Goal: Ask a question

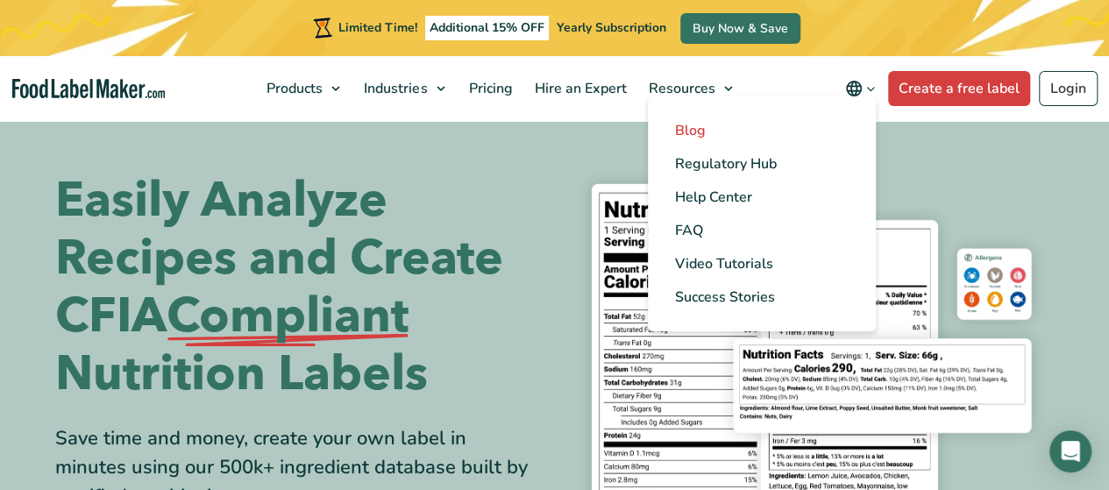
click at [688, 136] on span "Blog" at bounding box center [689, 130] width 31 height 19
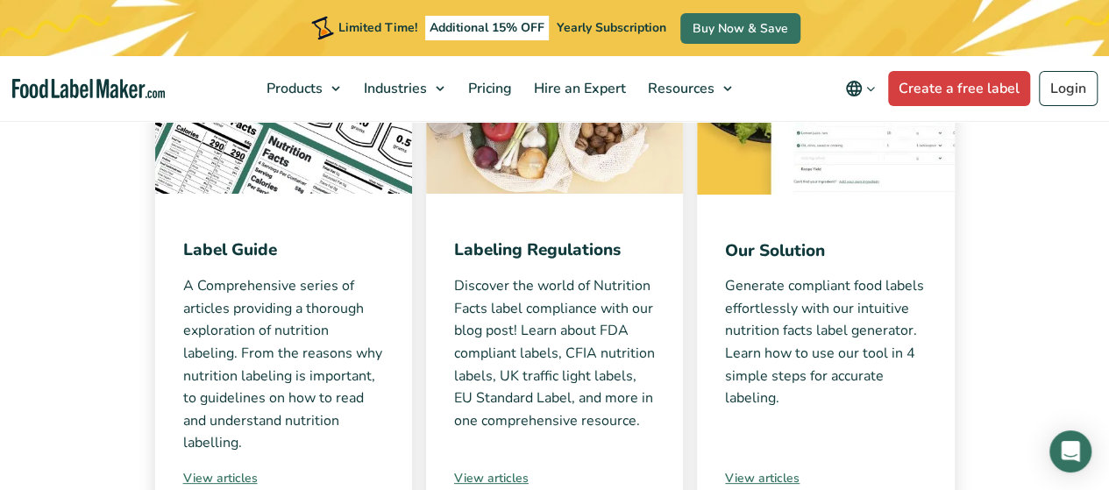
scroll to position [702, 0]
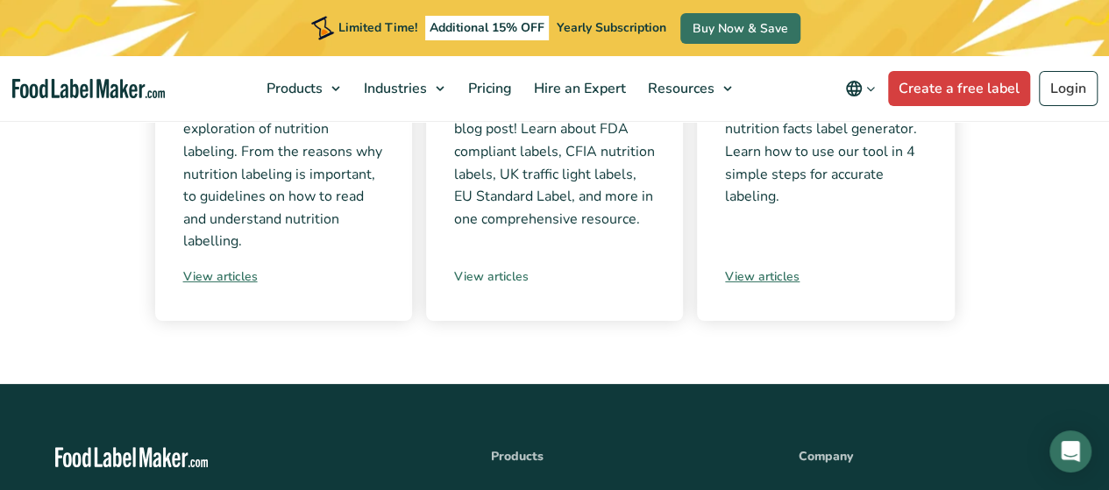
click at [498, 273] on link "View articles" at bounding box center [554, 276] width 201 height 18
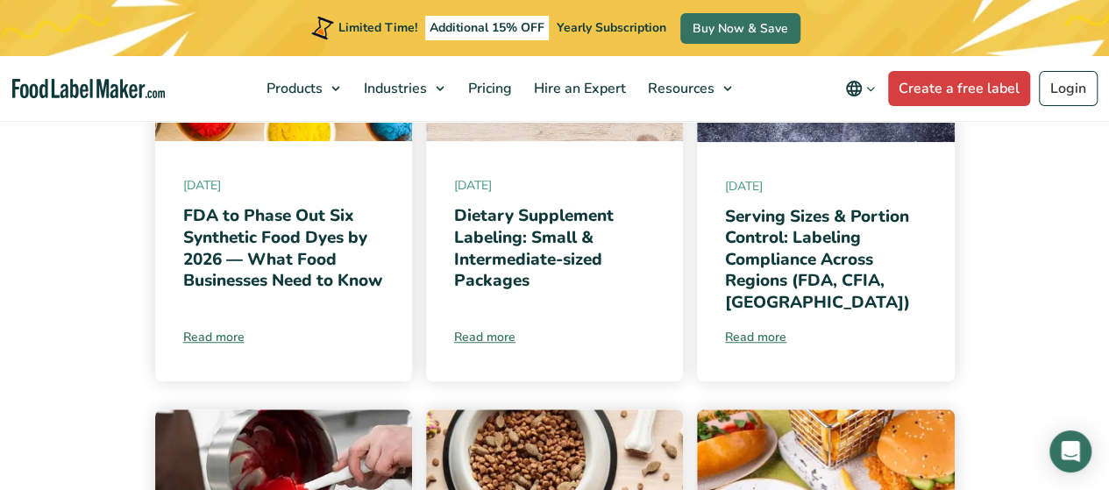
scroll to position [526, 0]
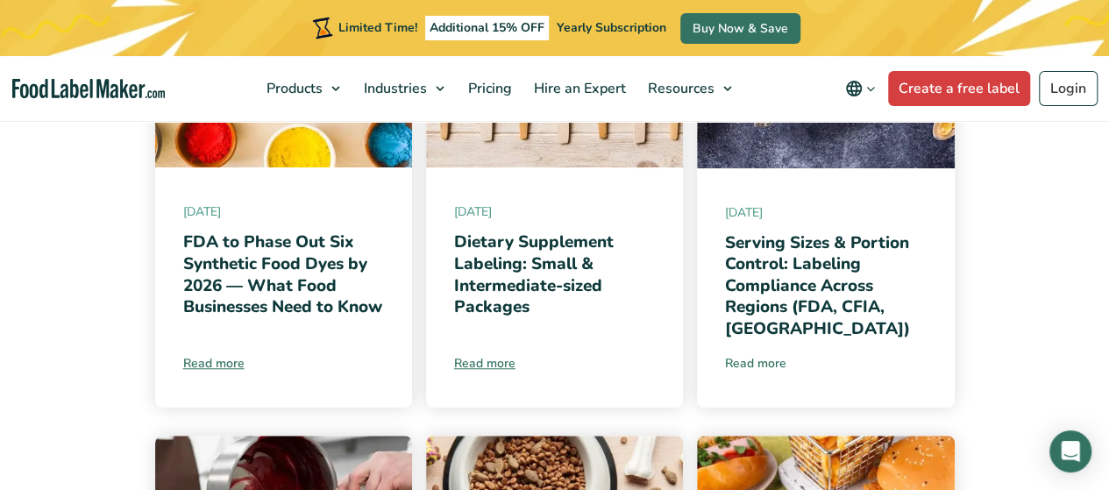
click at [767, 358] on link "Read more" at bounding box center [825, 363] width 201 height 18
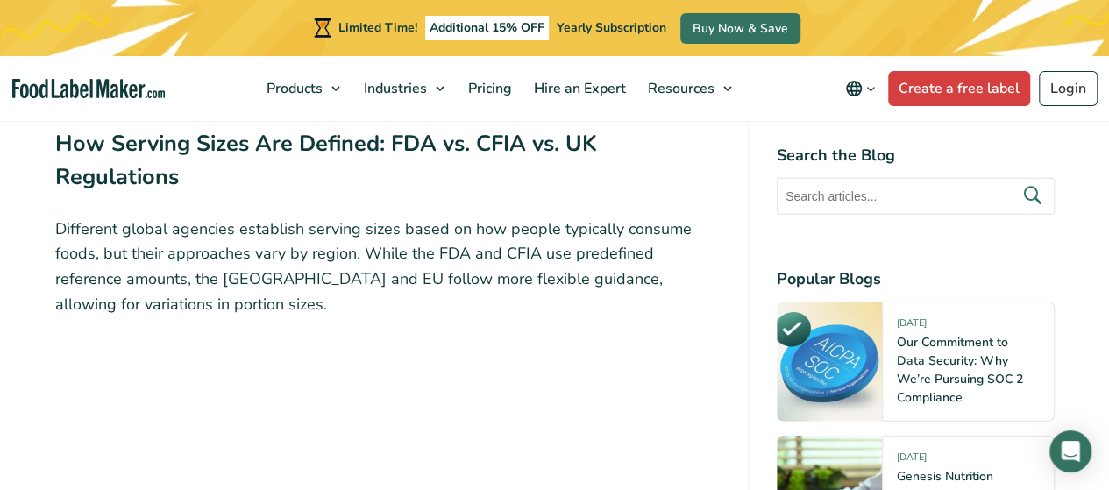
scroll to position [2280, 0]
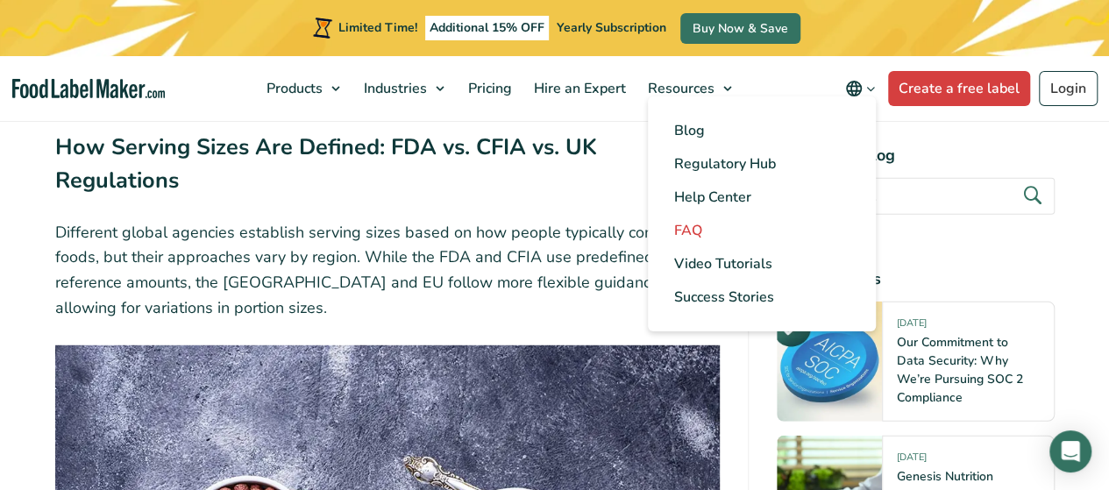
click at [691, 234] on span "FAQ" at bounding box center [688, 230] width 28 height 19
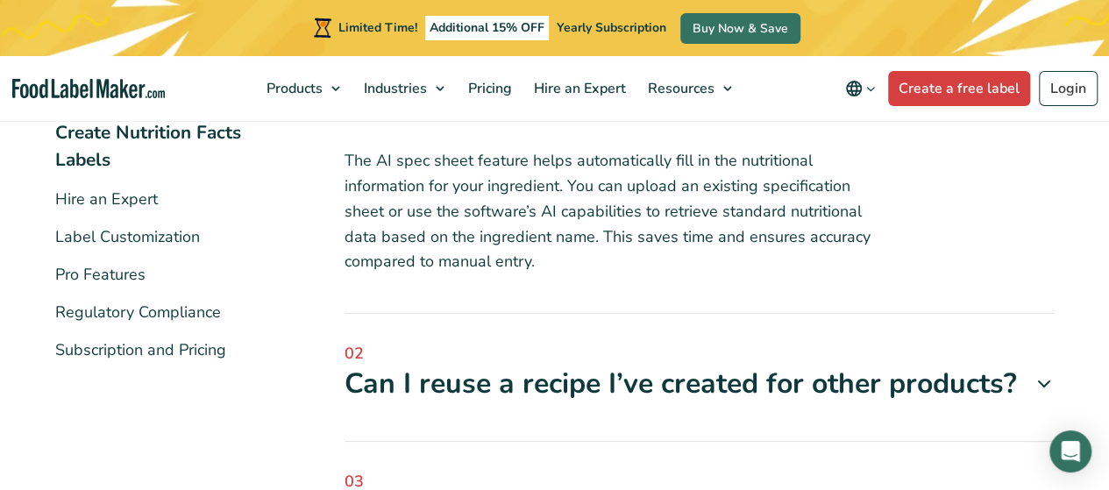
scroll to position [526, 0]
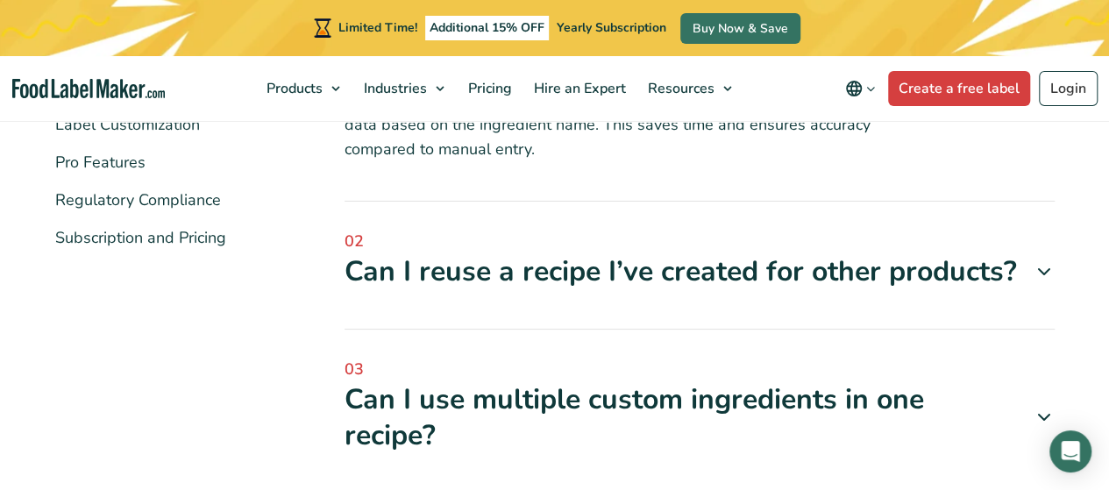
click at [1044, 273] on icon at bounding box center [1044, 271] width 21 height 21
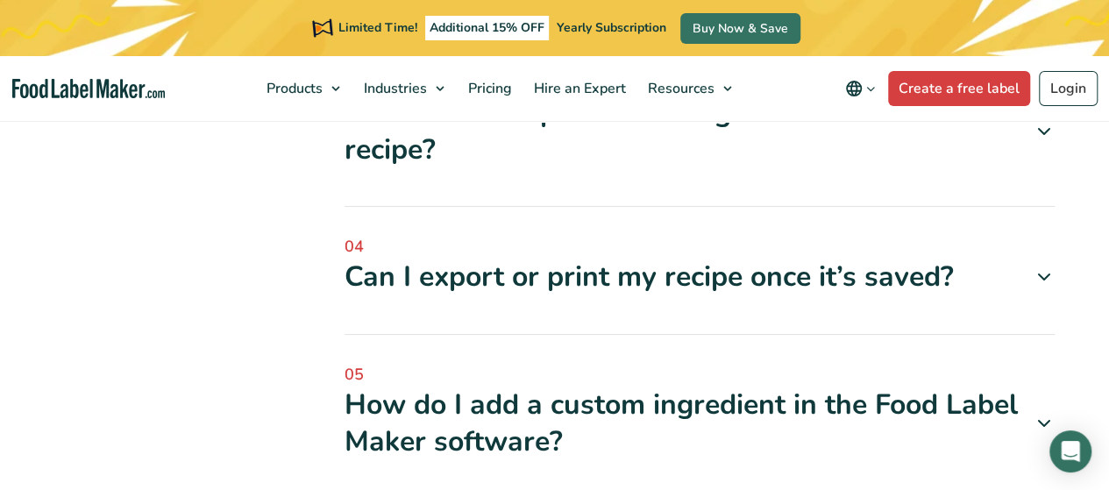
scroll to position [1052, 0]
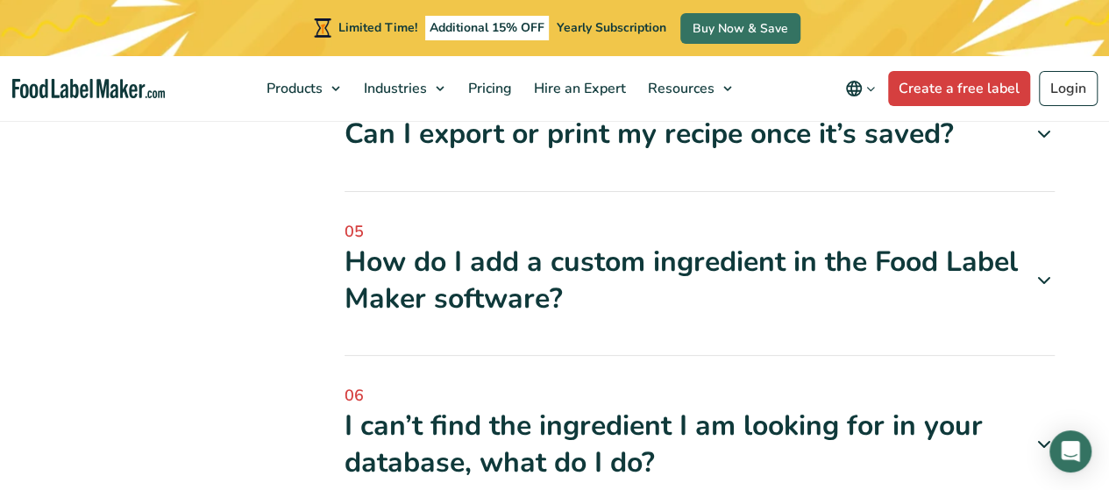
click at [1044, 140] on icon at bounding box center [1044, 134] width 21 height 21
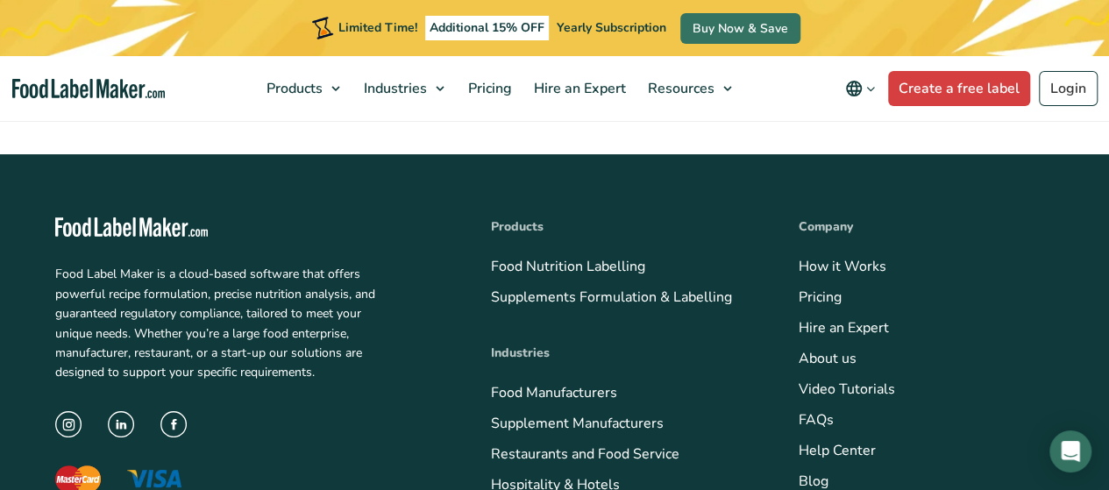
scroll to position [2017, 0]
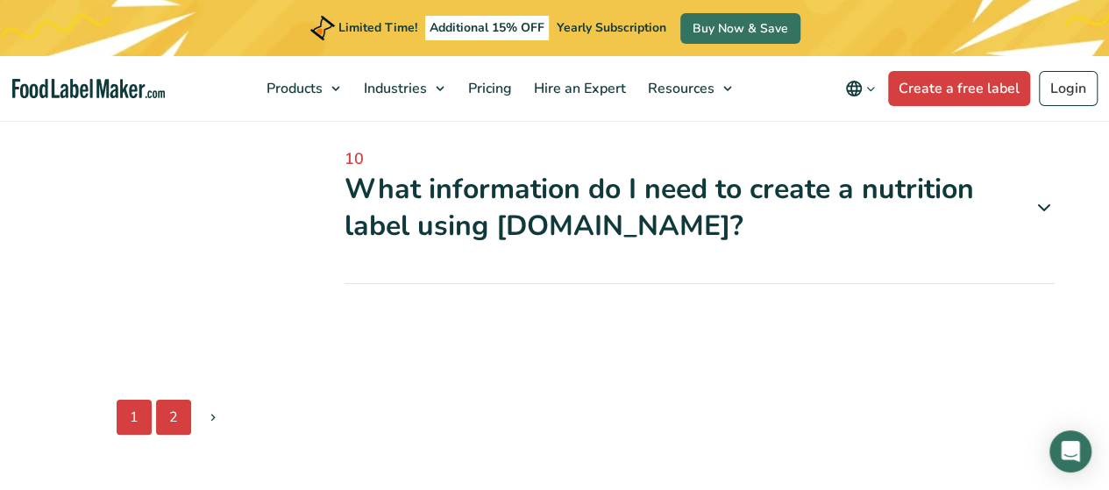
click at [171, 415] on link "2" at bounding box center [173, 417] width 35 height 35
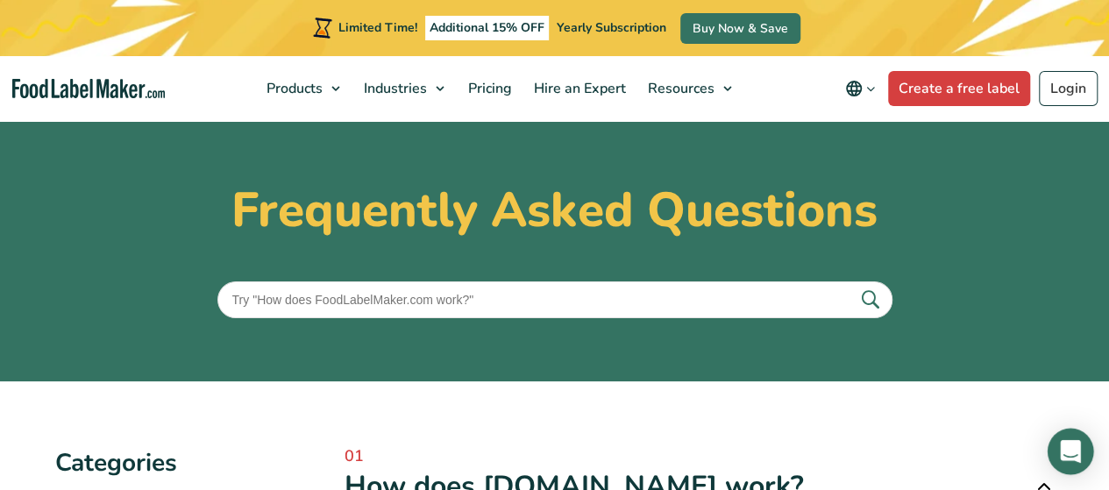
click at [1066, 455] on icon "Open Intercom Messenger" at bounding box center [1070, 451] width 23 height 23
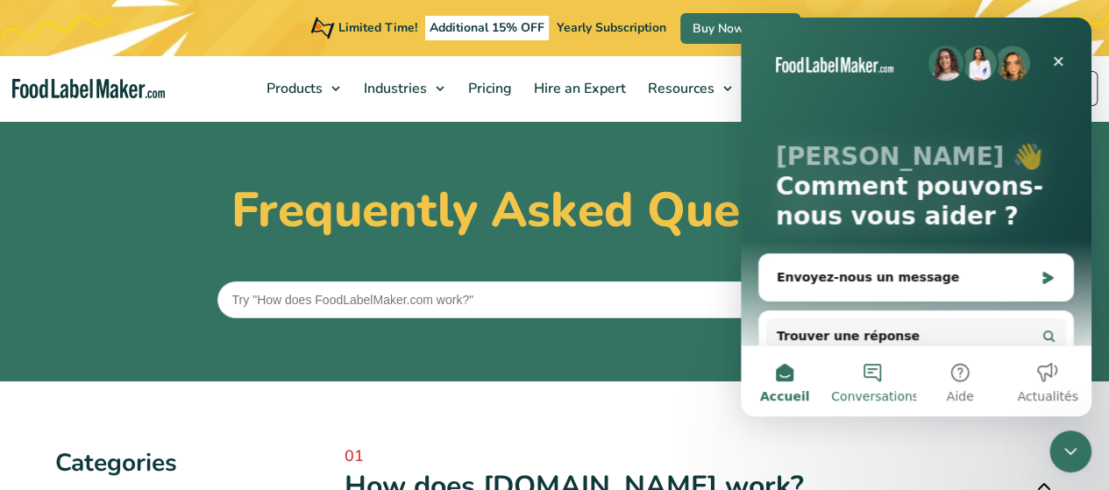
click at [873, 374] on button "Conversations" at bounding box center [873, 381] width 88 height 70
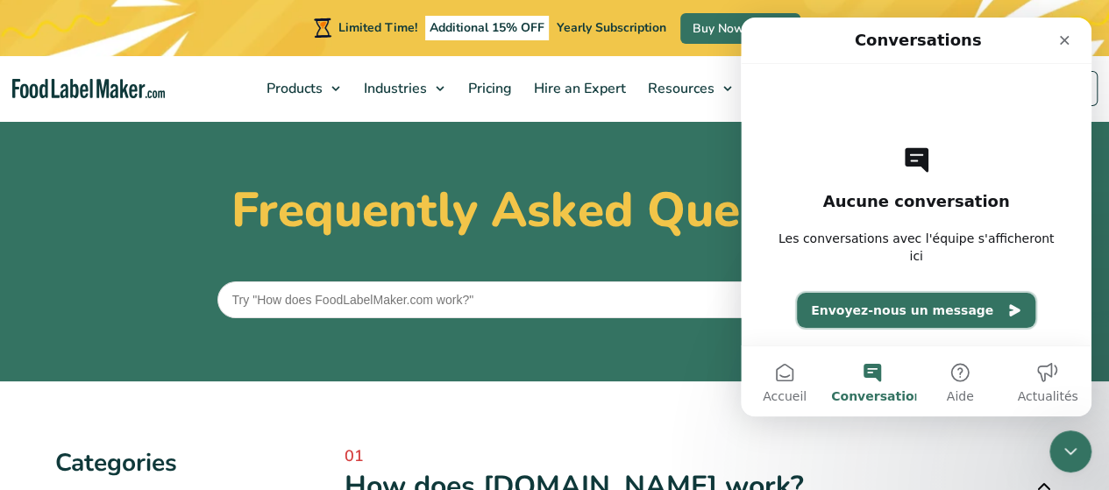
click at [873, 313] on button "Envoyez-nous un message" at bounding box center [916, 310] width 239 height 35
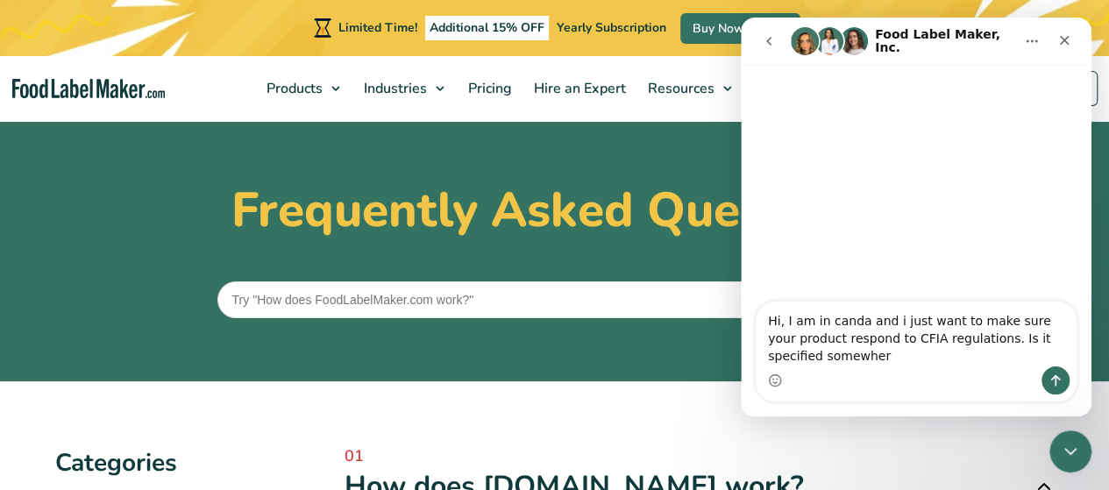
type textarea "Hi, I am in canda and i just want to make sure your product respond to CFIA reg…"
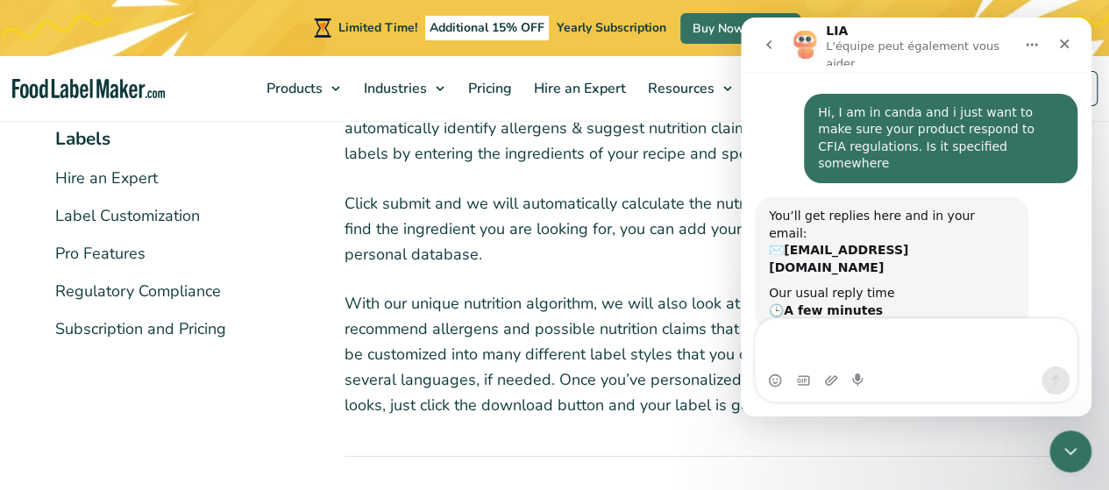
scroll to position [438, 0]
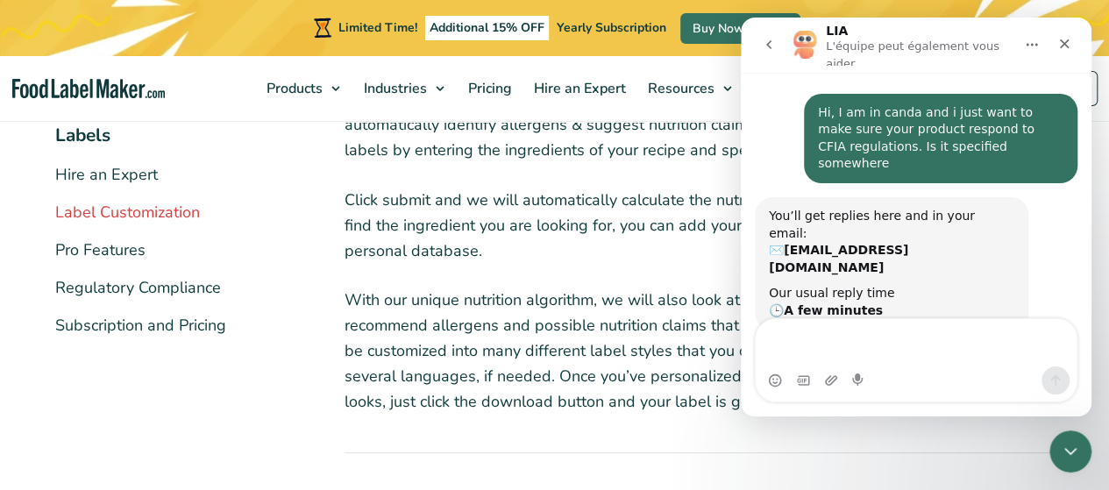
click at [130, 210] on link "Label Customization" at bounding box center [127, 212] width 145 height 21
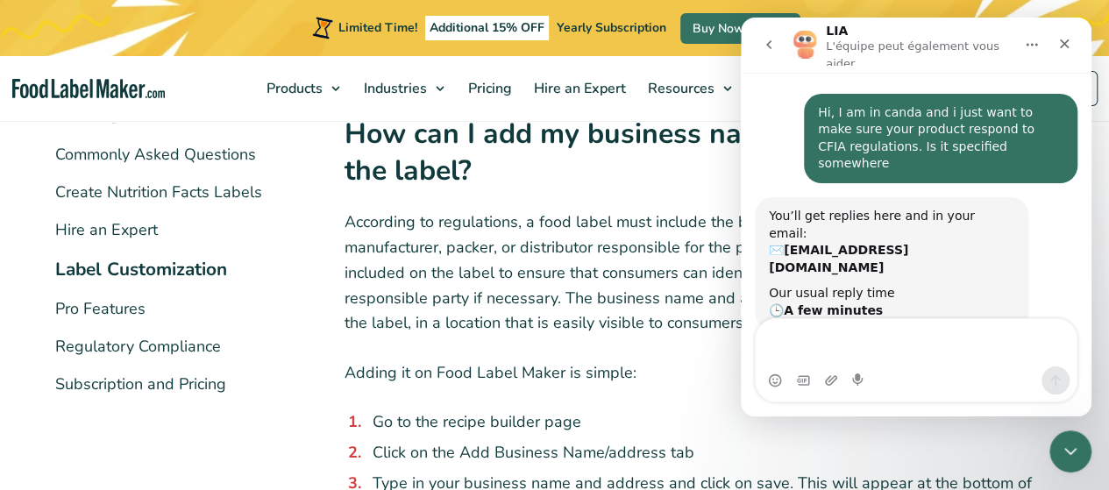
scroll to position [263, 0]
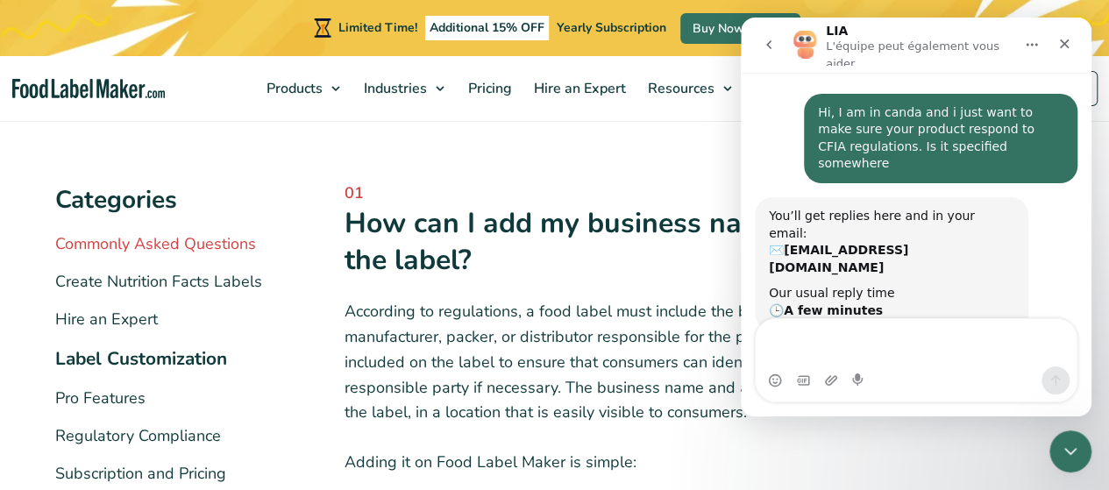
click at [207, 250] on link "Commonly Asked Questions" at bounding box center [155, 243] width 201 height 21
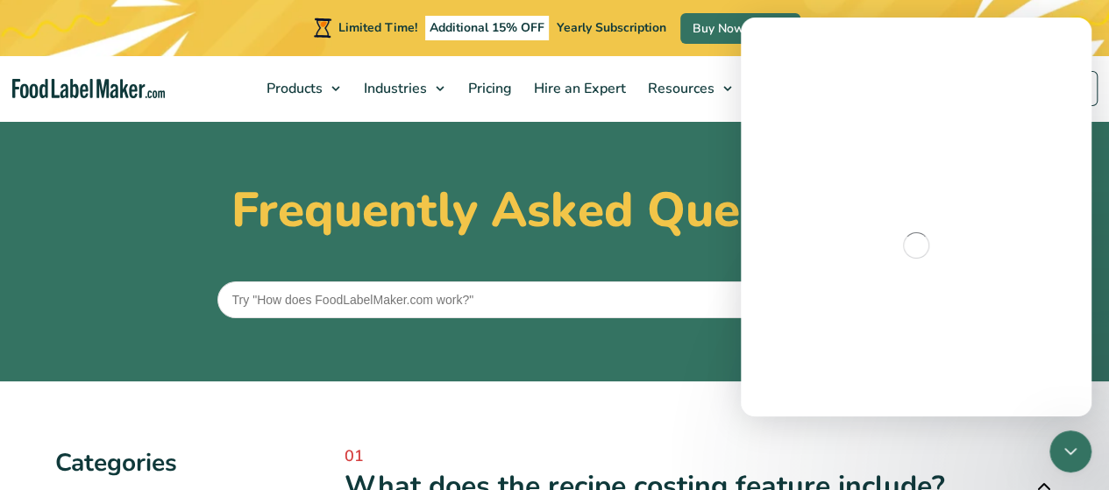
click at [470, 291] on input "text" at bounding box center [554, 299] width 675 height 37
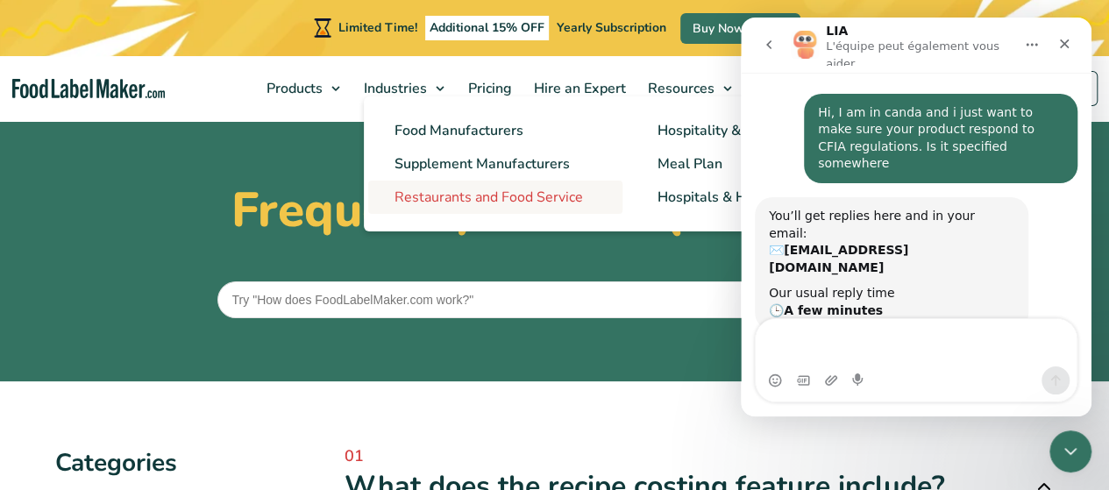
click at [456, 192] on span "Restaurants and Food Service" at bounding box center [489, 197] width 189 height 19
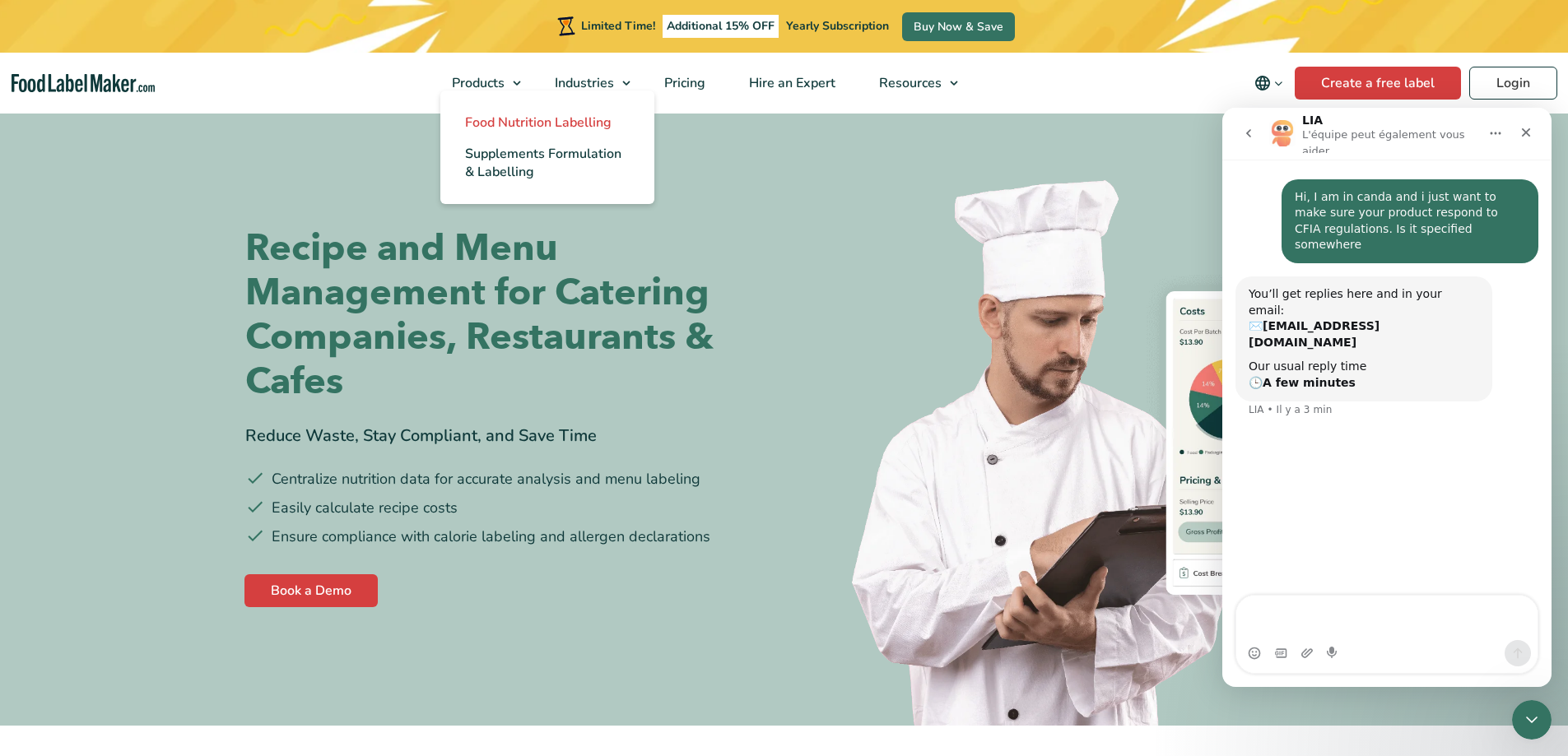
click at [522, 120] on span "Food Nutrition Labelling" at bounding box center [538, 122] width 146 height 18
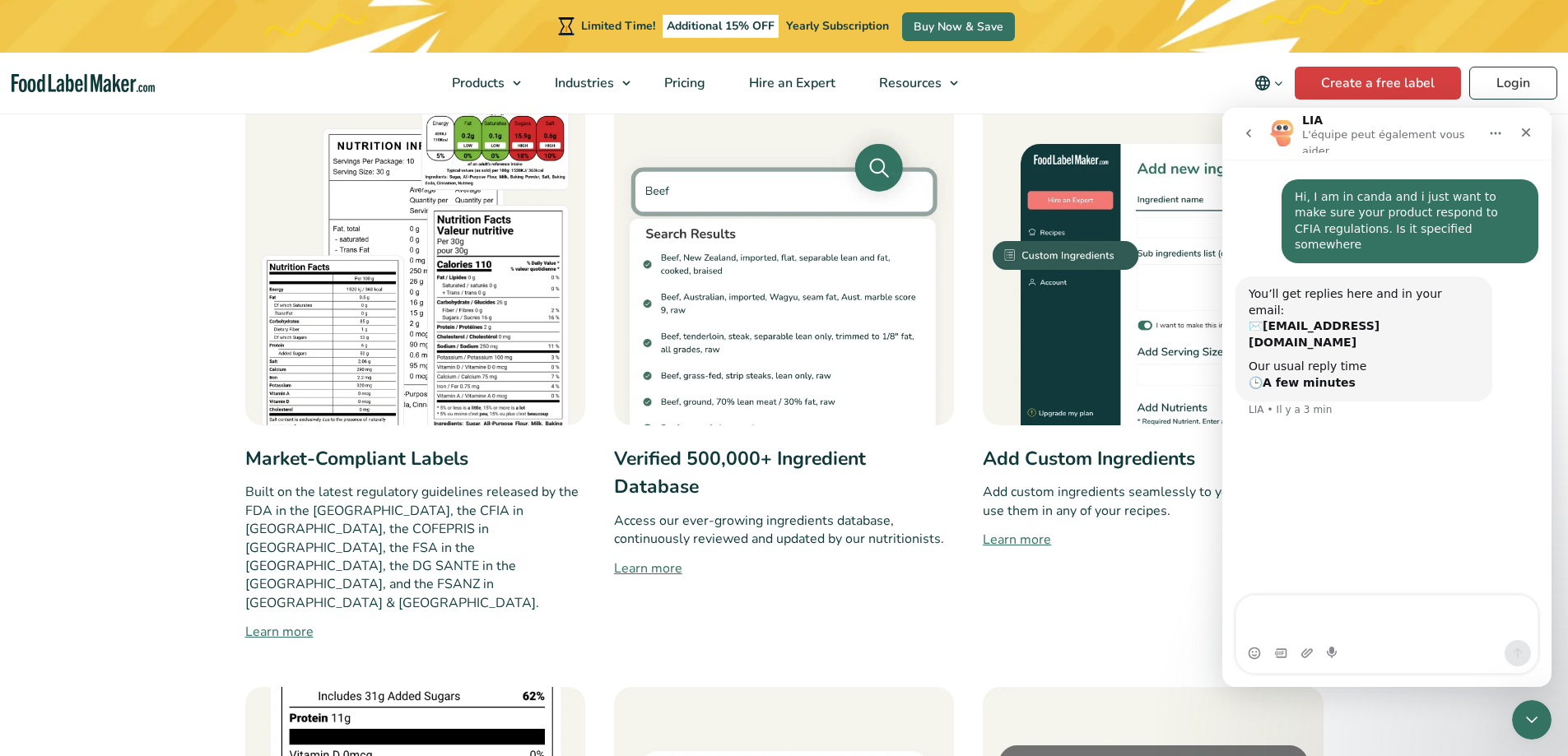
scroll to position [905, 0]
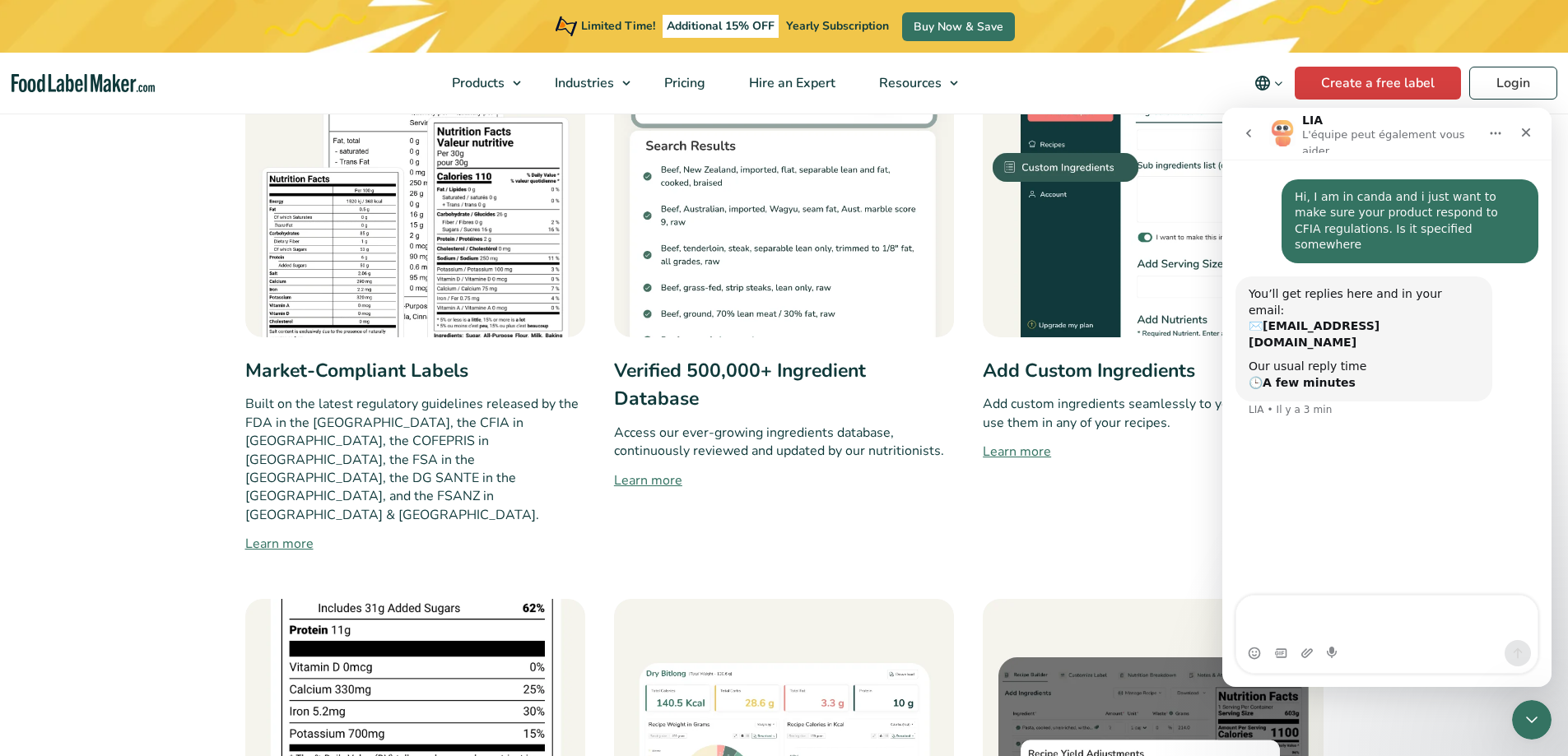
click at [293, 534] on link "Learn more" at bounding box center [415, 543] width 340 height 20
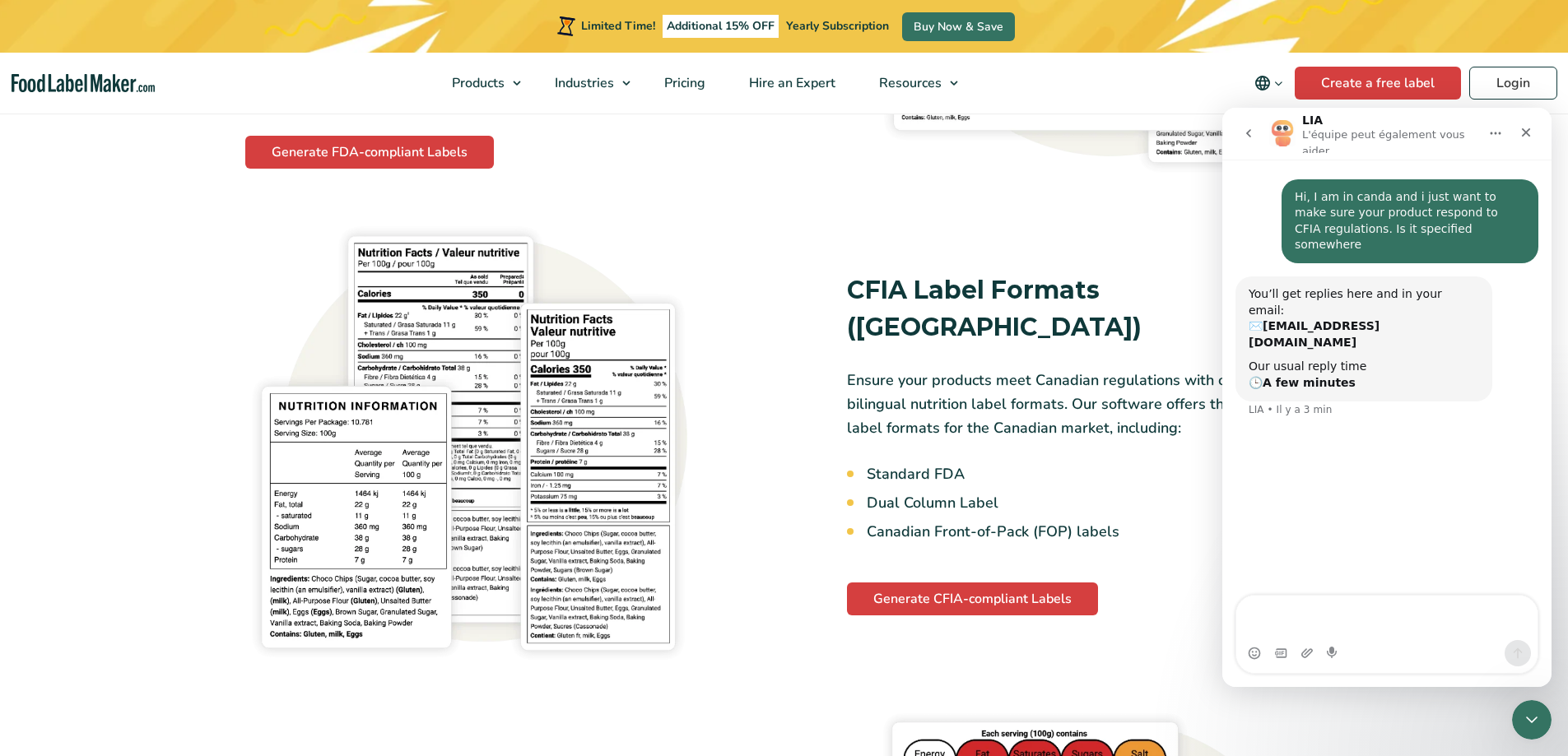
scroll to position [2139, 0]
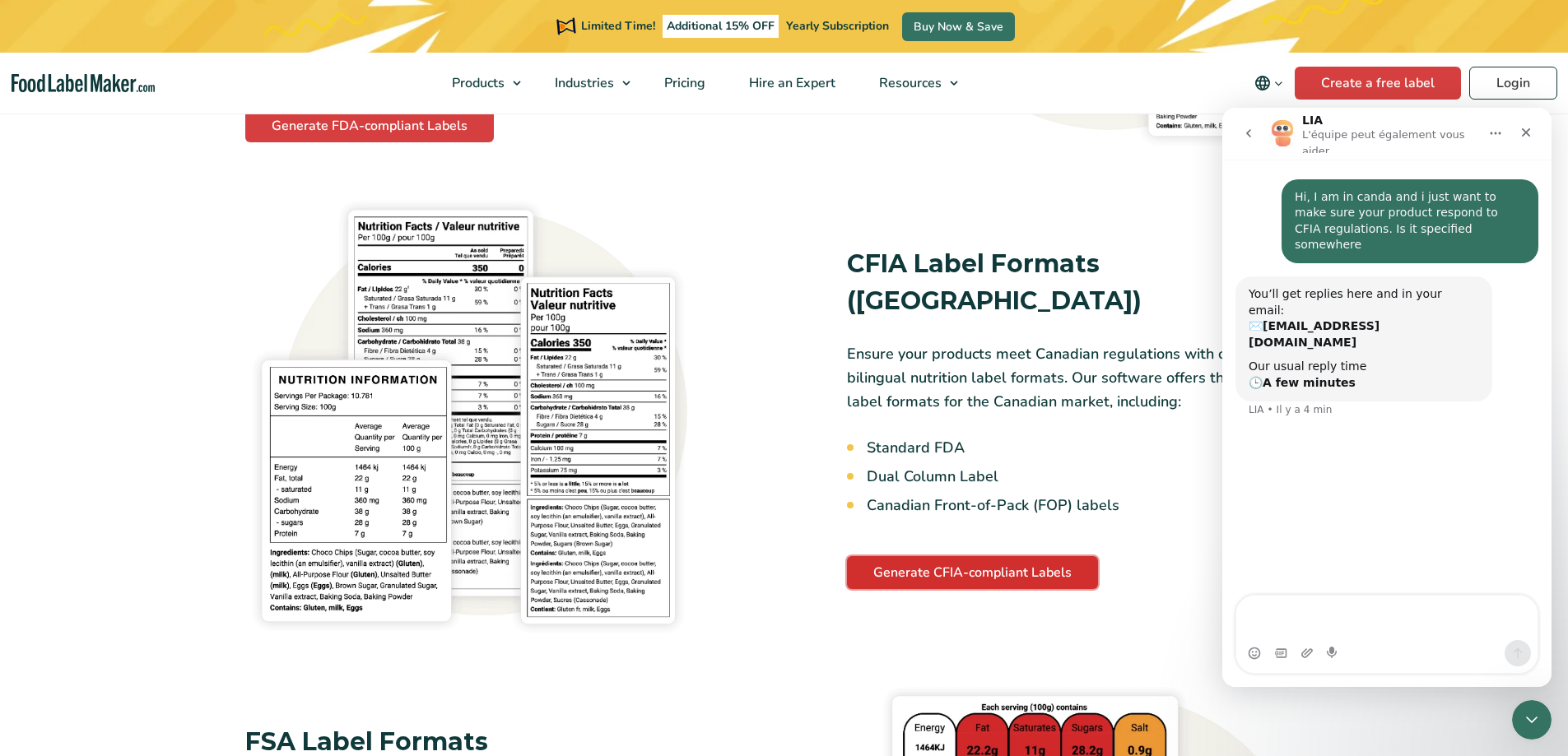
click at [991, 556] on link "Generate CFIA-compliant Labels" at bounding box center [971, 572] width 251 height 33
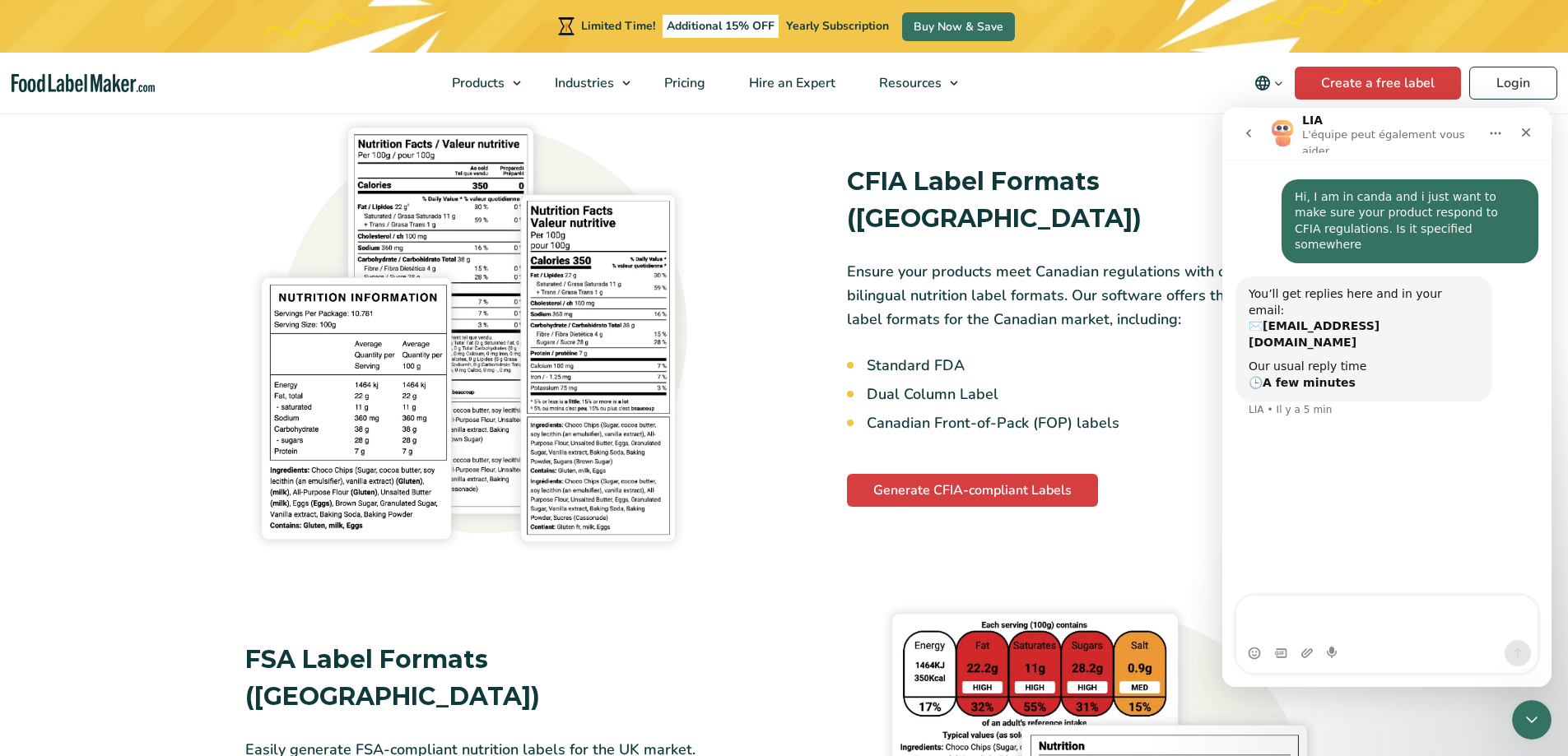
click at [1248, 129] on icon "go back" at bounding box center [1248, 133] width 5 height 8
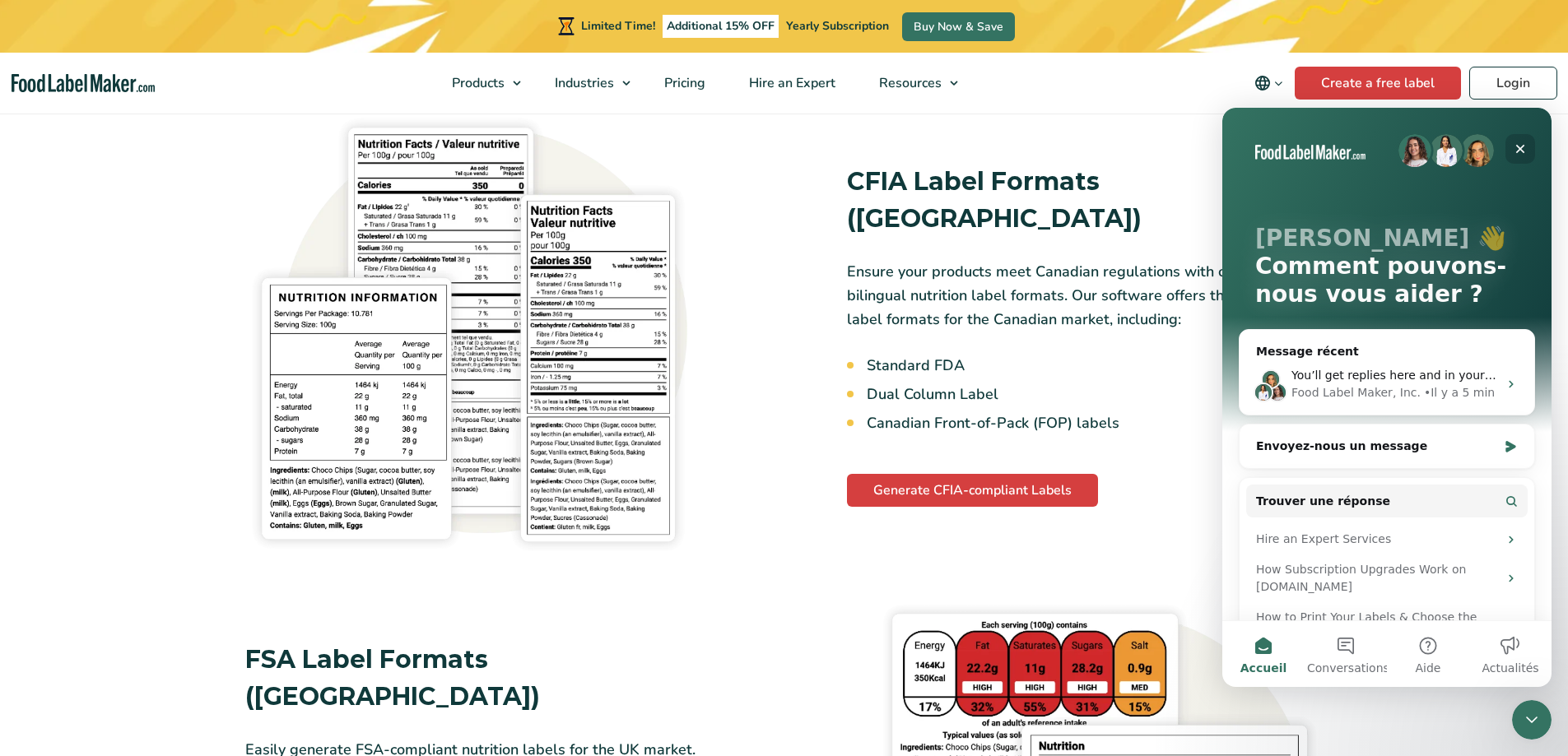
click at [1513, 146] on div "Fermer" at bounding box center [1520, 149] width 30 height 30
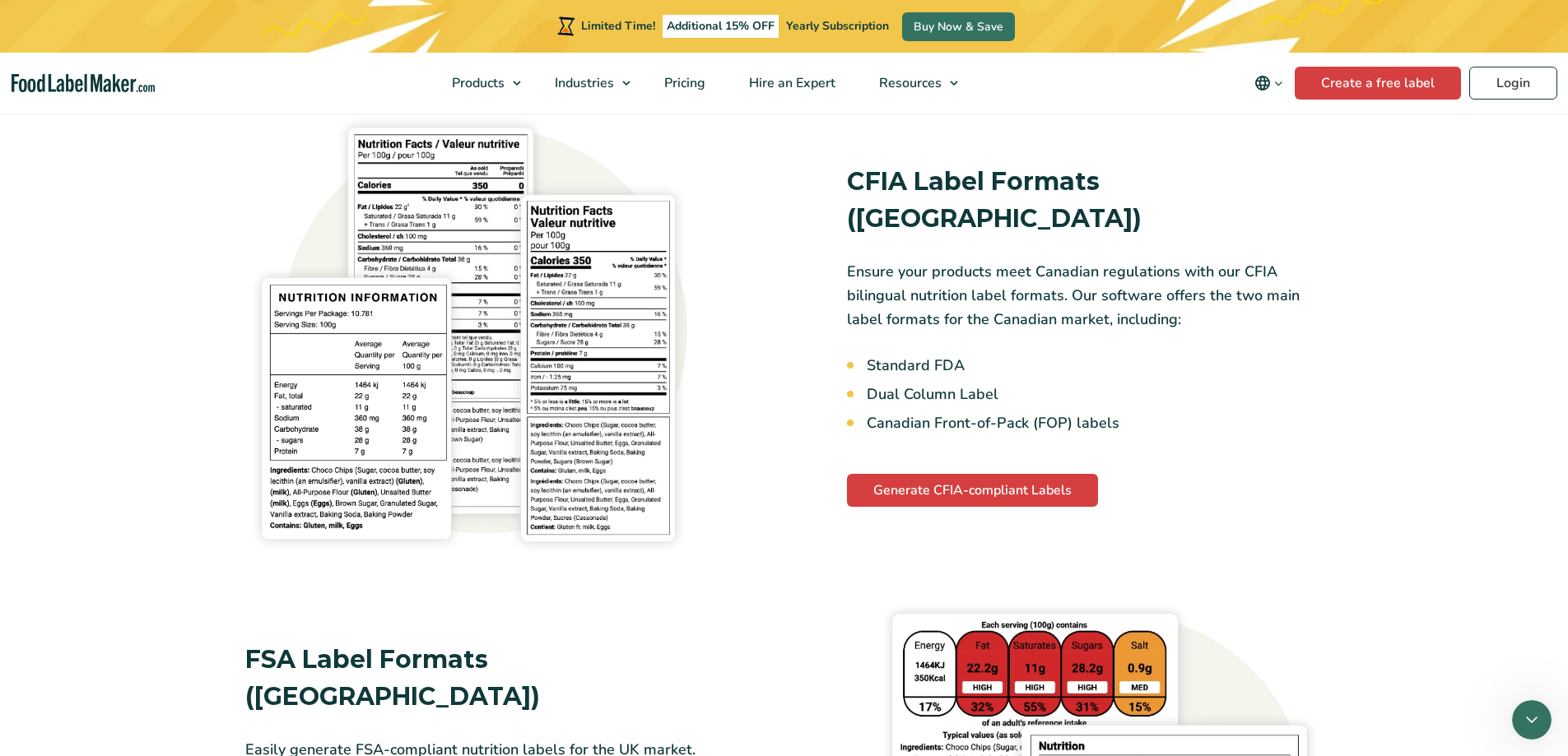
scroll to position [0, 0]
click at [1533, 715] on icon "Ouvrir le Messenger Intercom" at bounding box center [1529, 718] width 27 height 27
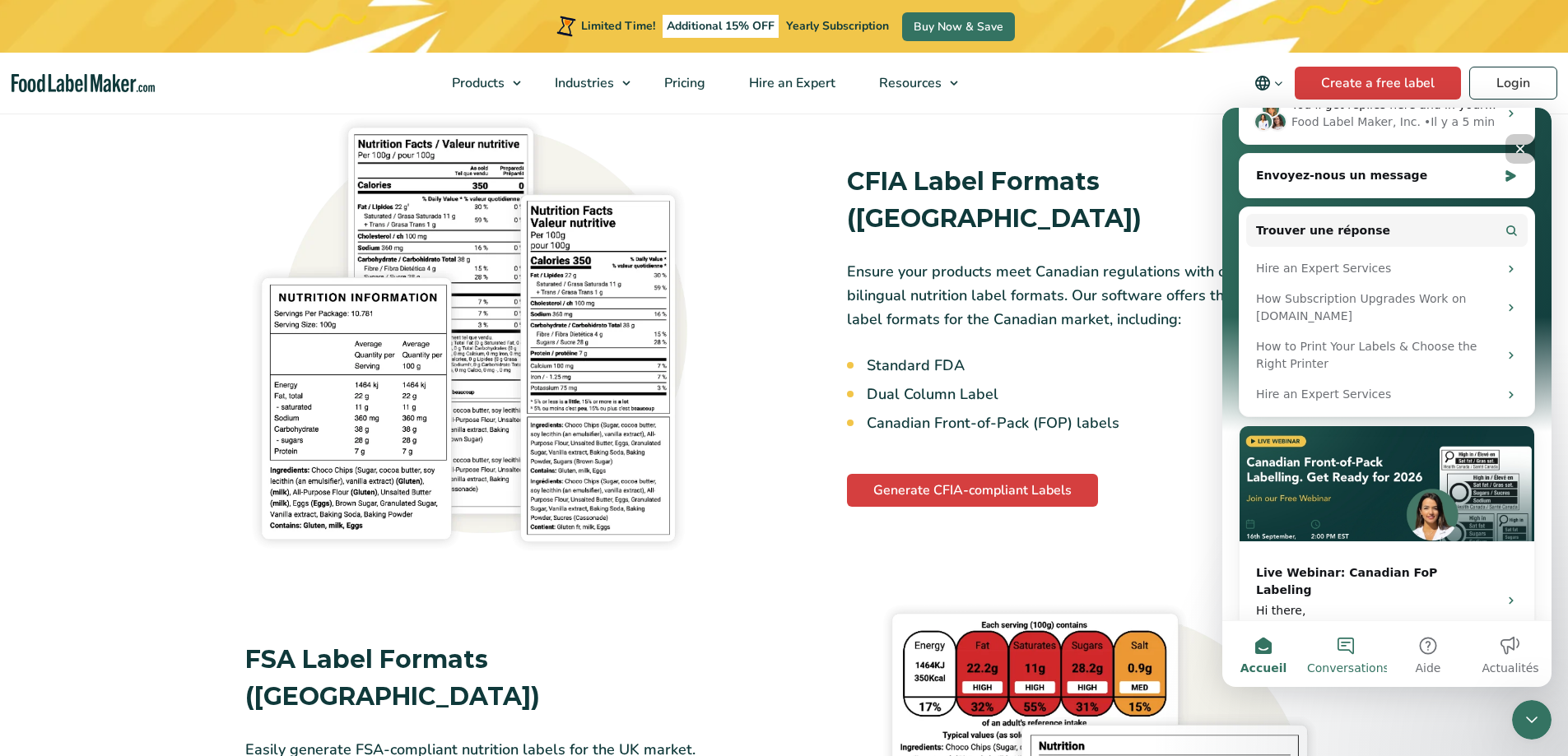
scroll to position [275, 0]
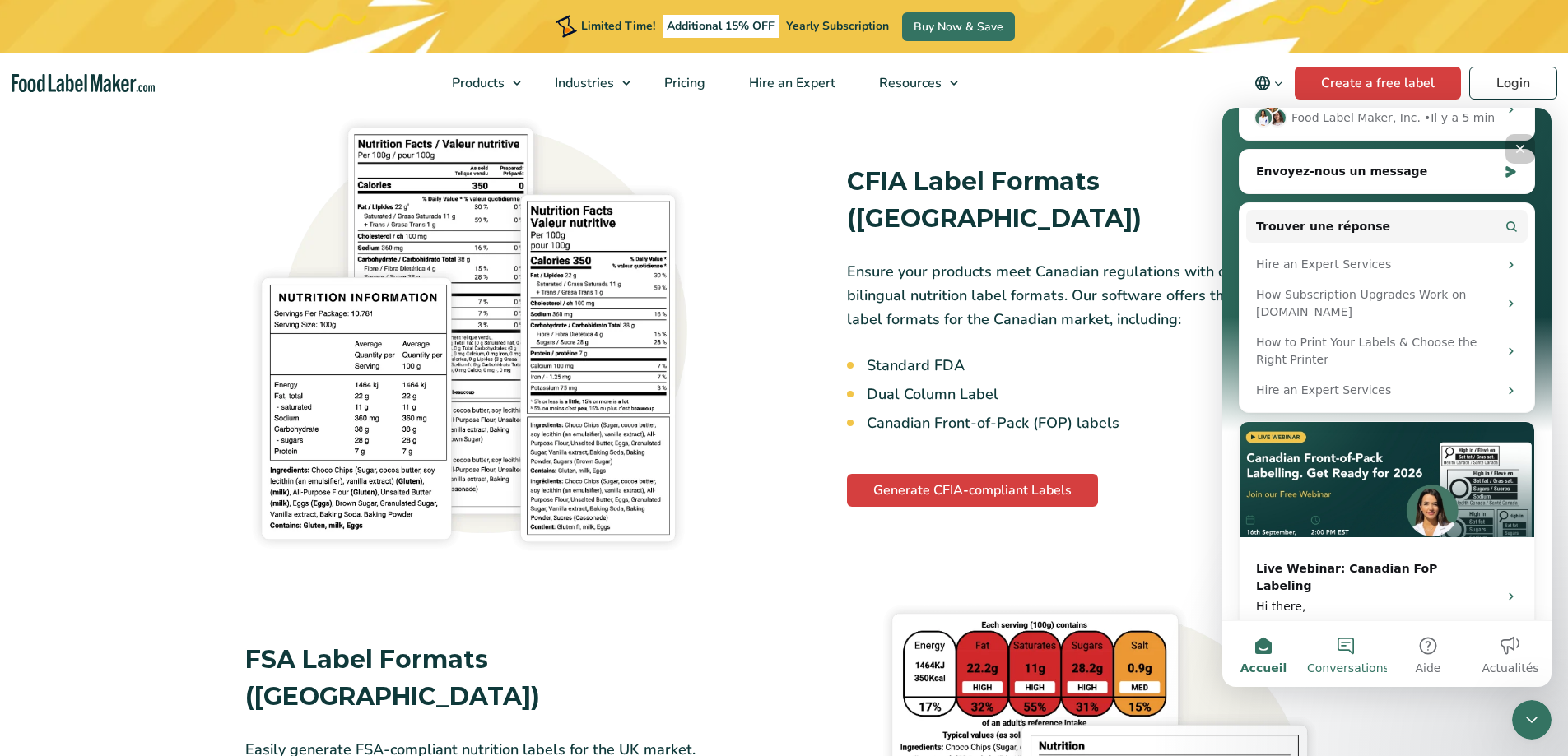
click at [1354, 653] on button "Conversations" at bounding box center [1346, 654] width 83 height 66
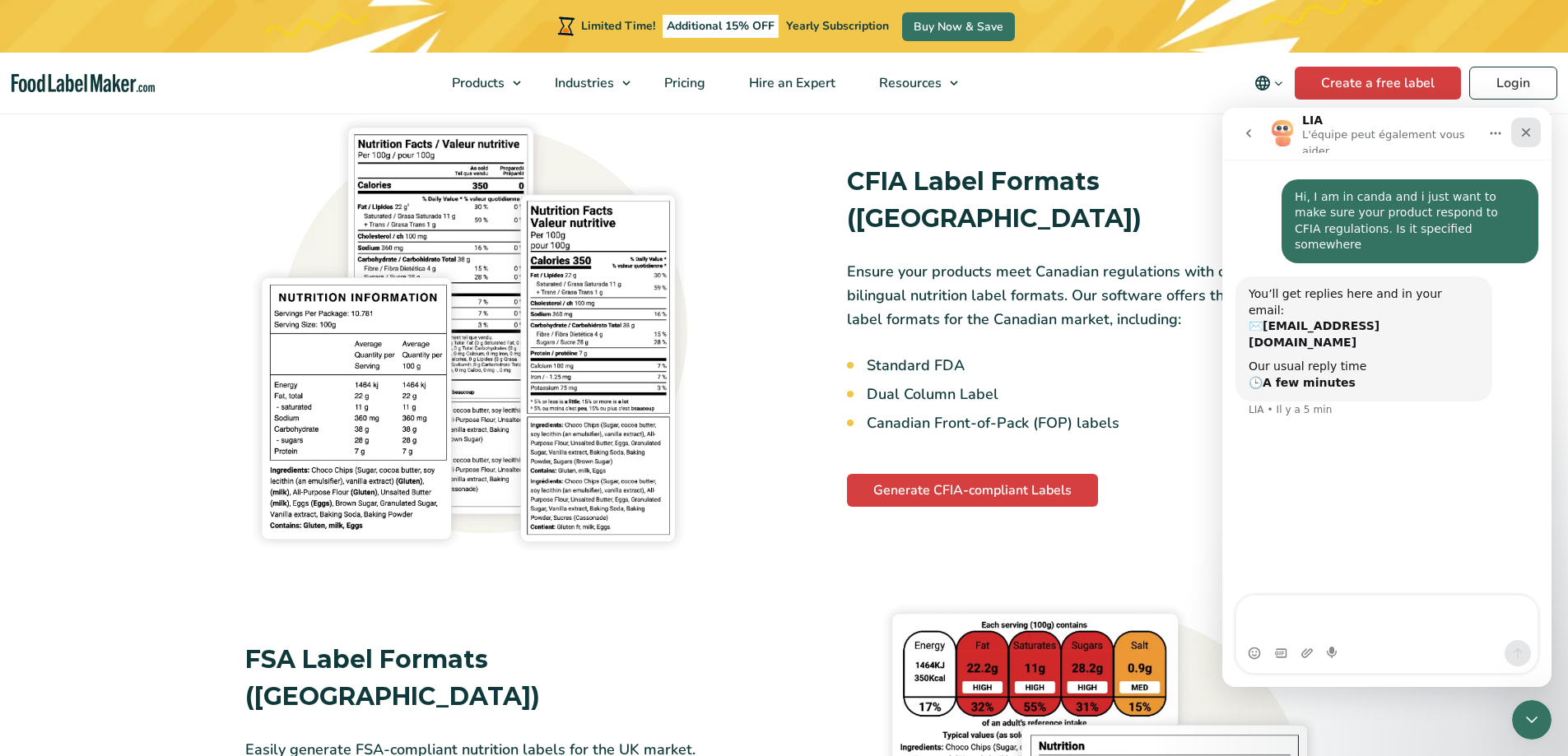
click at [1535, 125] on div "Fermer" at bounding box center [1526, 132] width 30 height 30
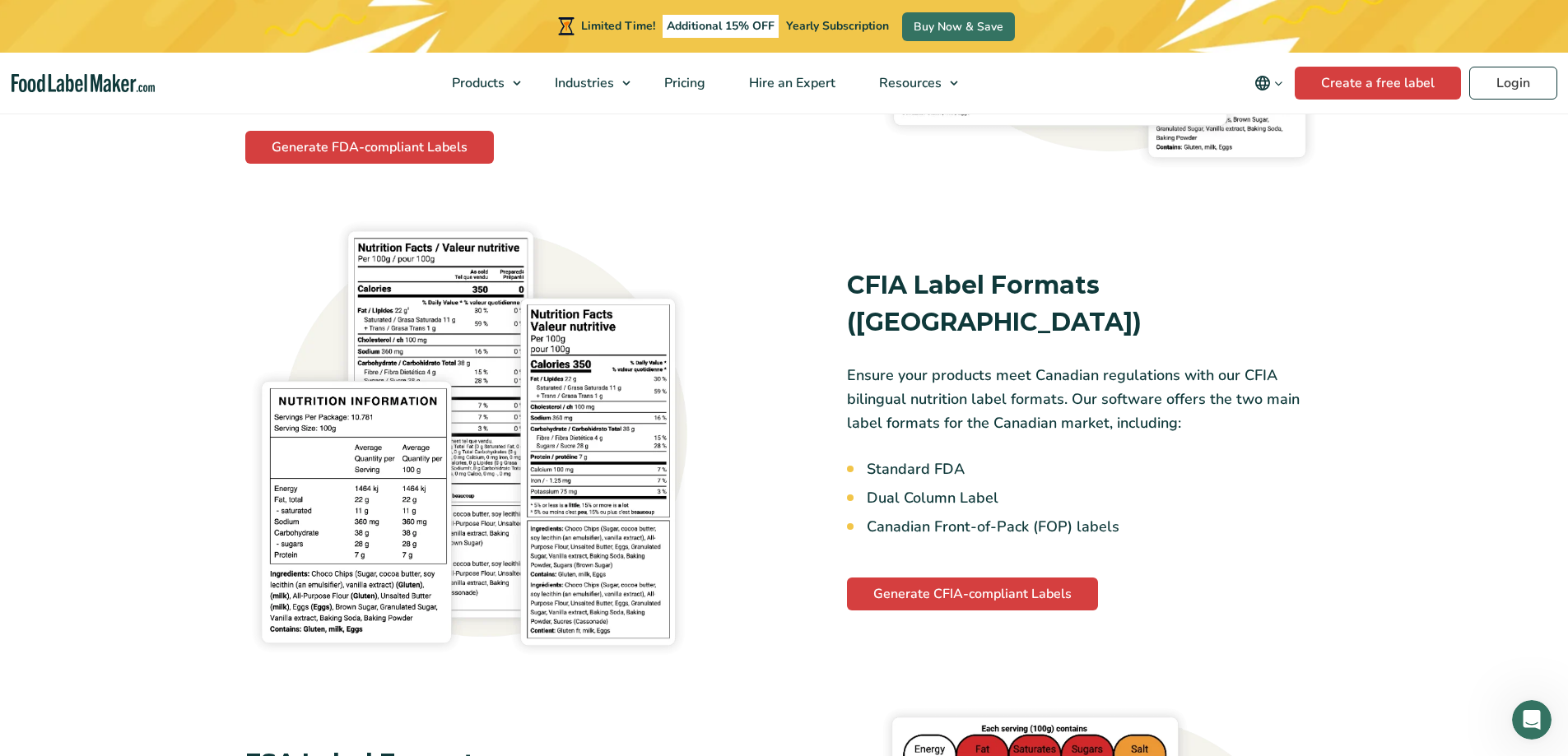
scroll to position [2139, 0]
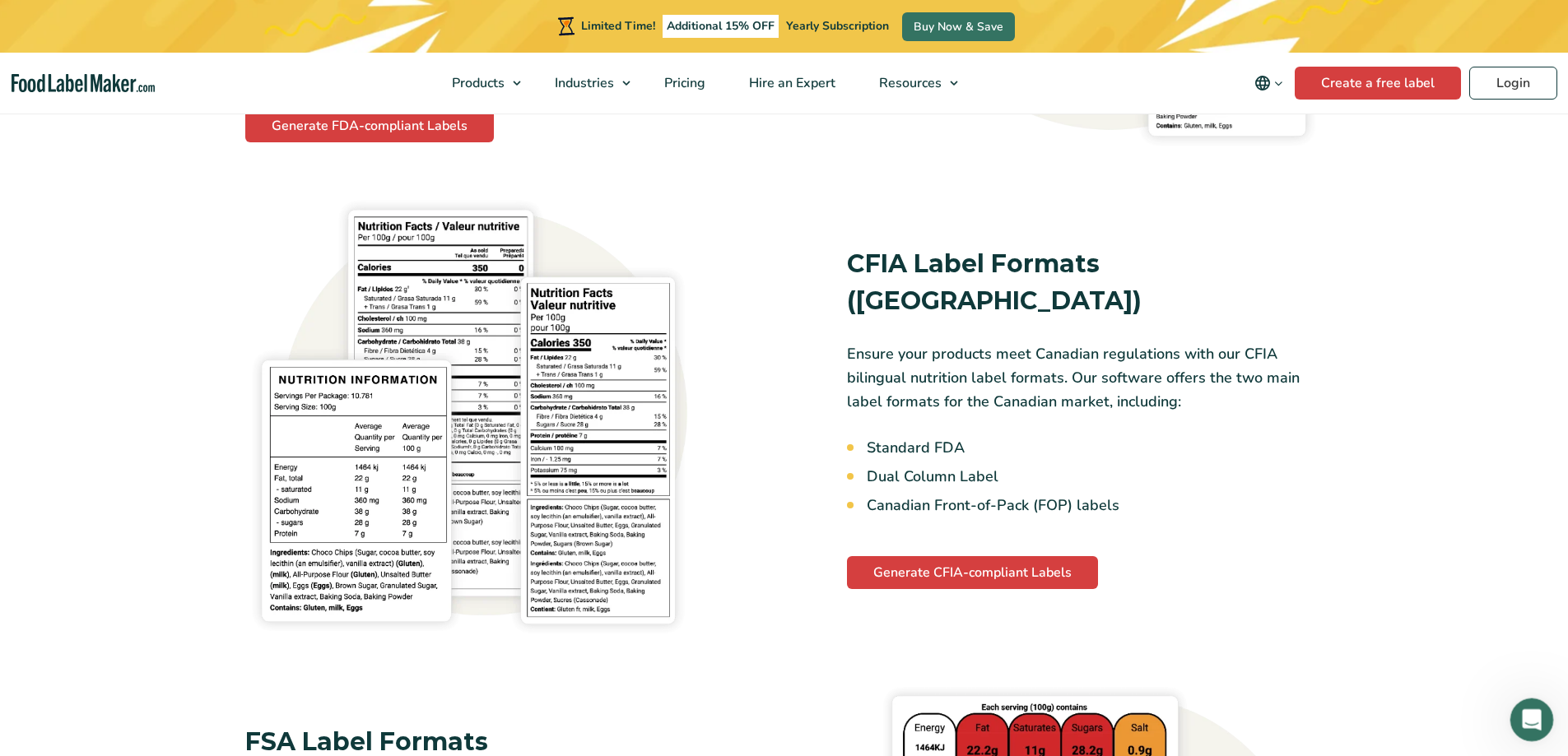
click at [1534, 719] on icon "Ouvrir le Messenger Intercom" at bounding box center [1529, 718] width 27 height 27
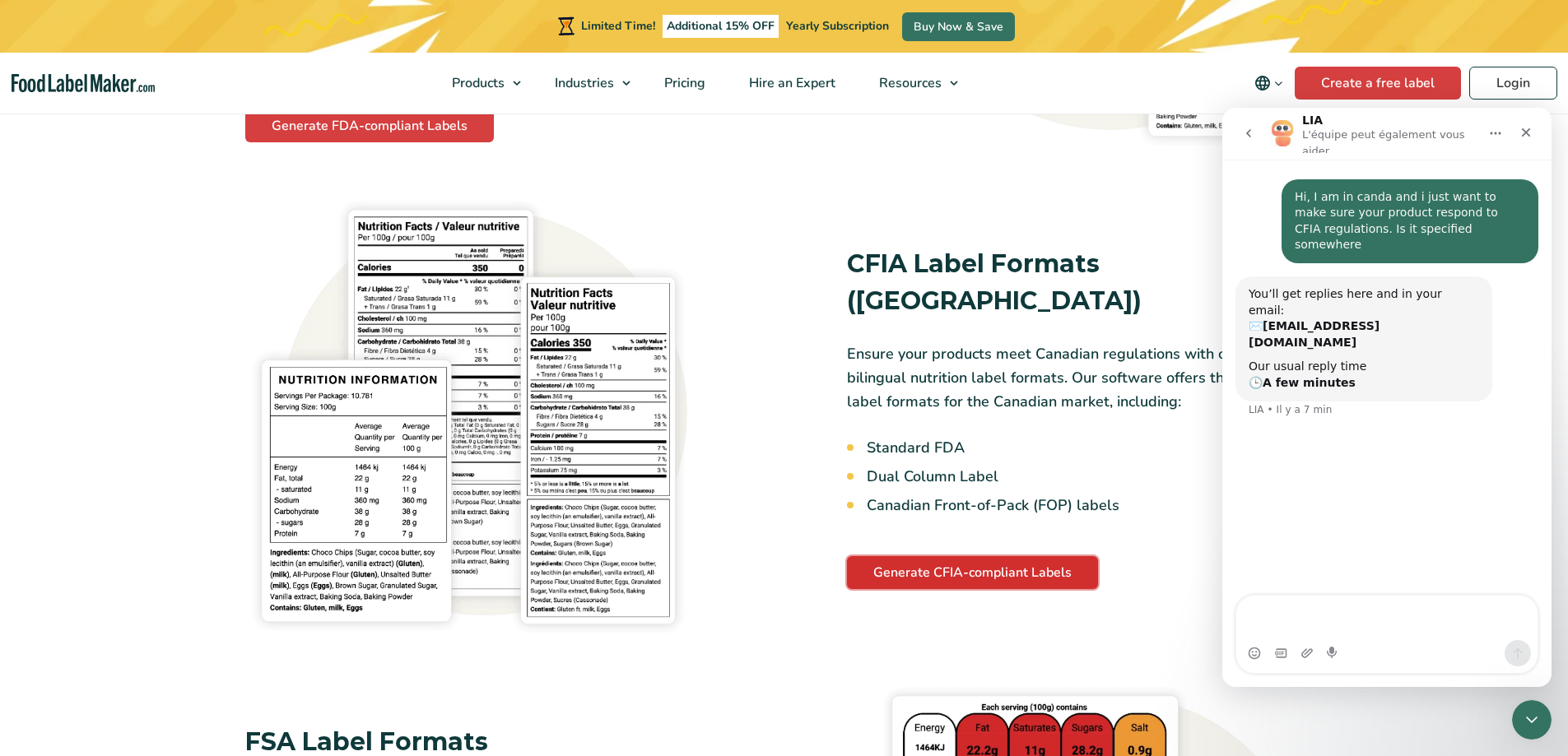
click at [947, 556] on link "Generate CFIA-compliant Labels" at bounding box center [971, 572] width 251 height 33
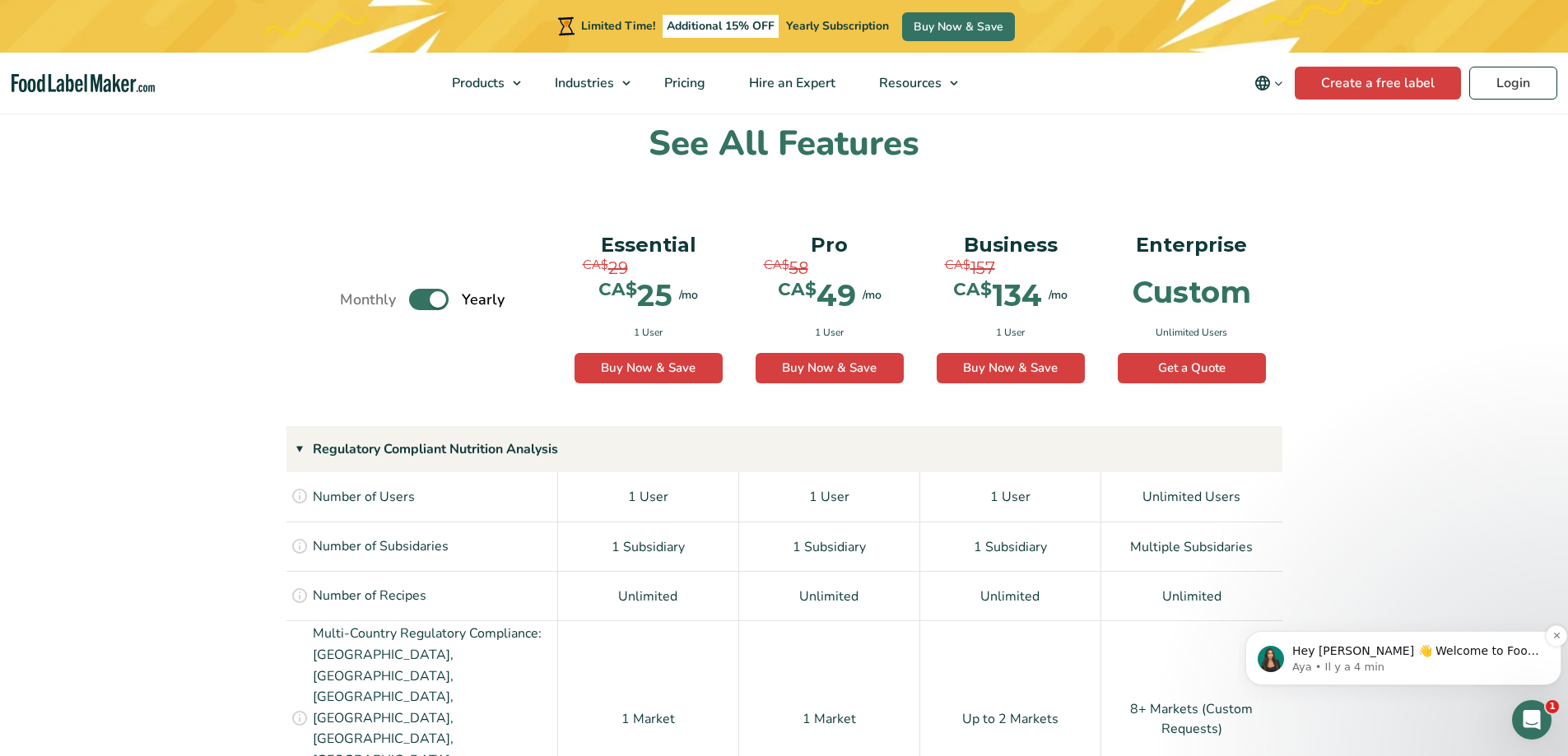
click at [1435, 670] on p "Aya • Il y a 4 min" at bounding box center [1416, 667] width 249 height 15
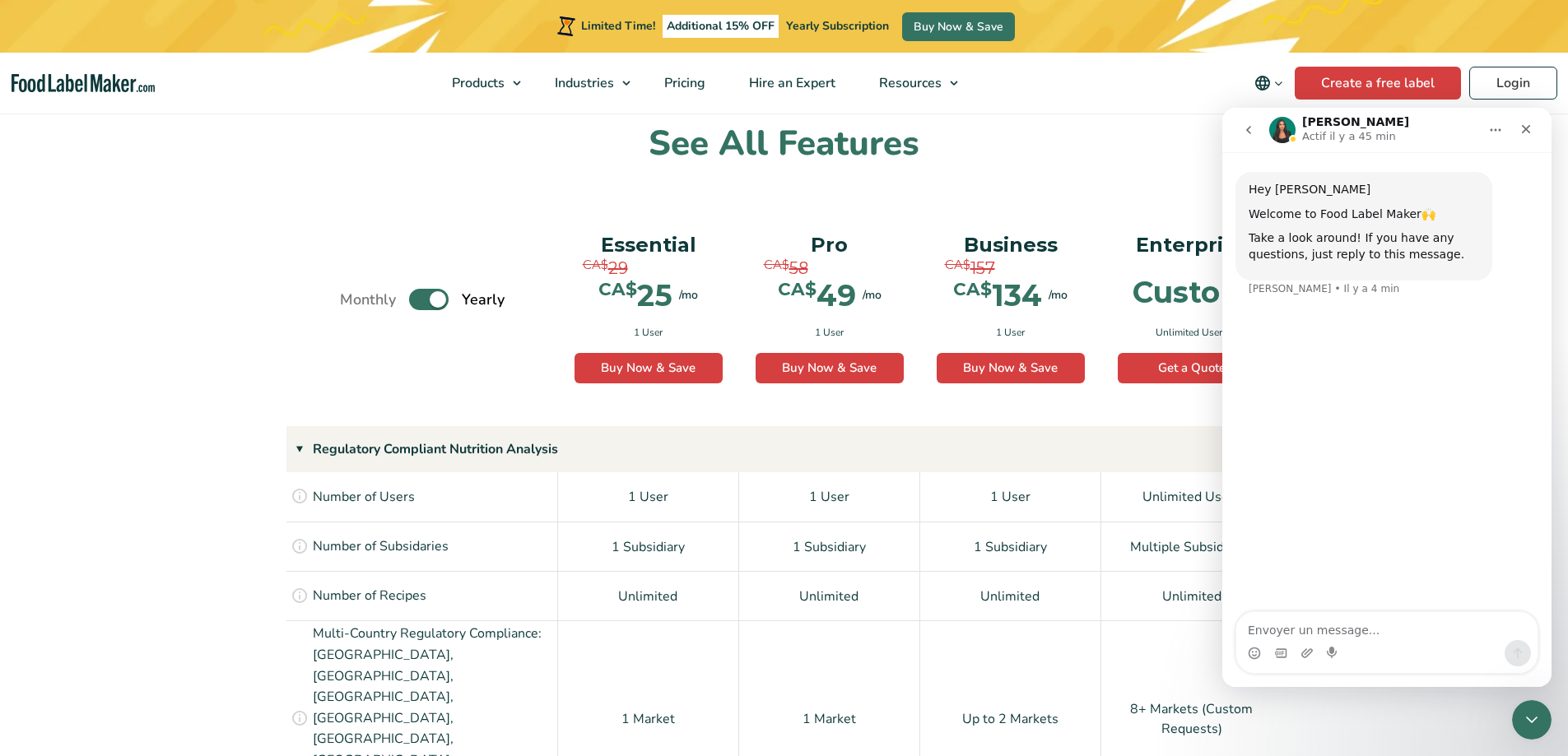
click at [483, 391] on div "Monthly Toggle Yearly (6 Month Free + 2 Free Nutritional Consultations) Essenti…" at bounding box center [784, 320] width 996 height 214
click at [1530, 135] on icon "Fermer" at bounding box center [1526, 129] width 13 height 13
